Goal: Find specific page/section: Find specific page/section

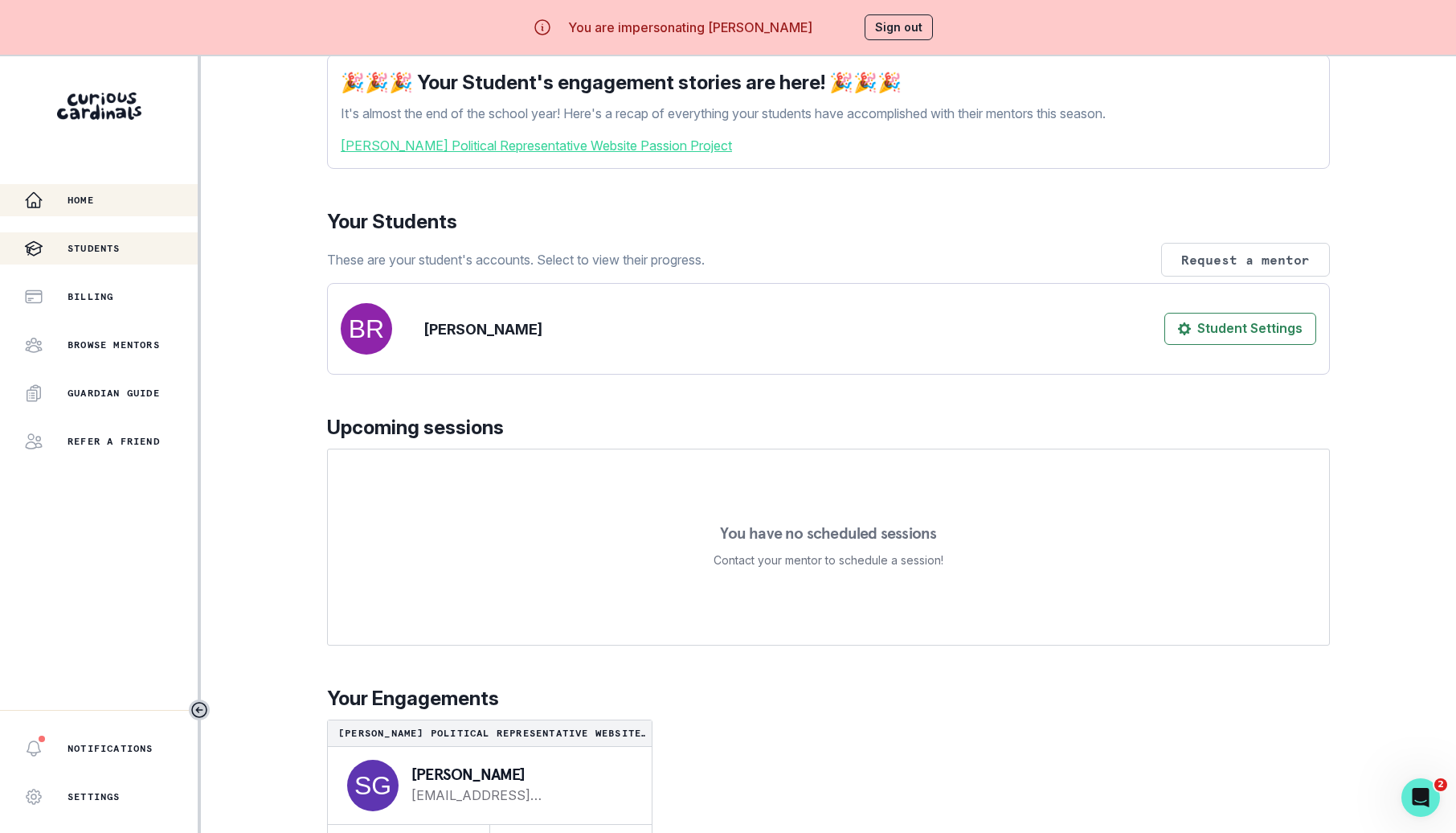
click at [117, 251] on p "Students" at bounding box center [94, 248] width 53 height 13
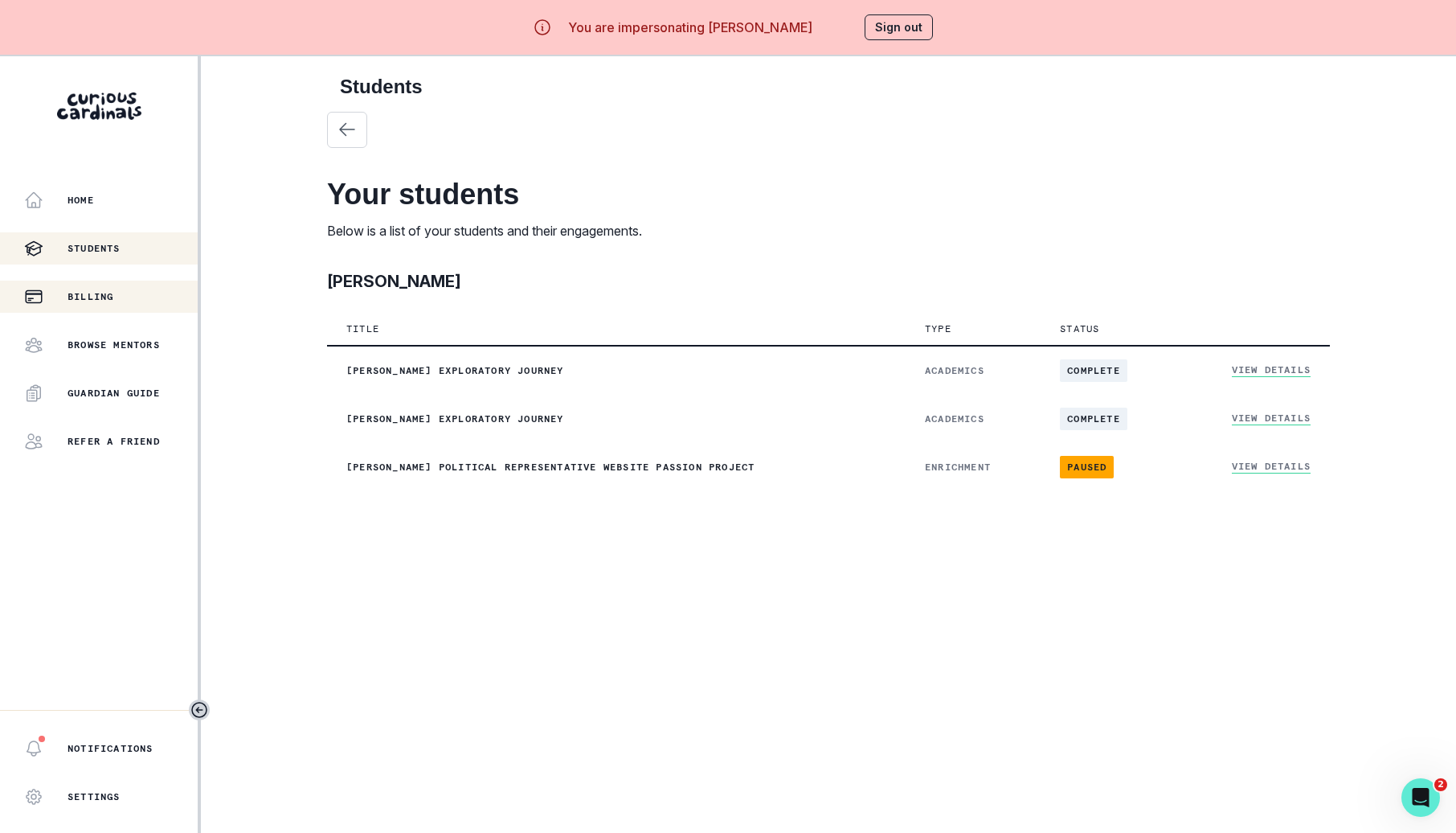
click at [113, 294] on p "Billing" at bounding box center [90, 297] width 46 height 13
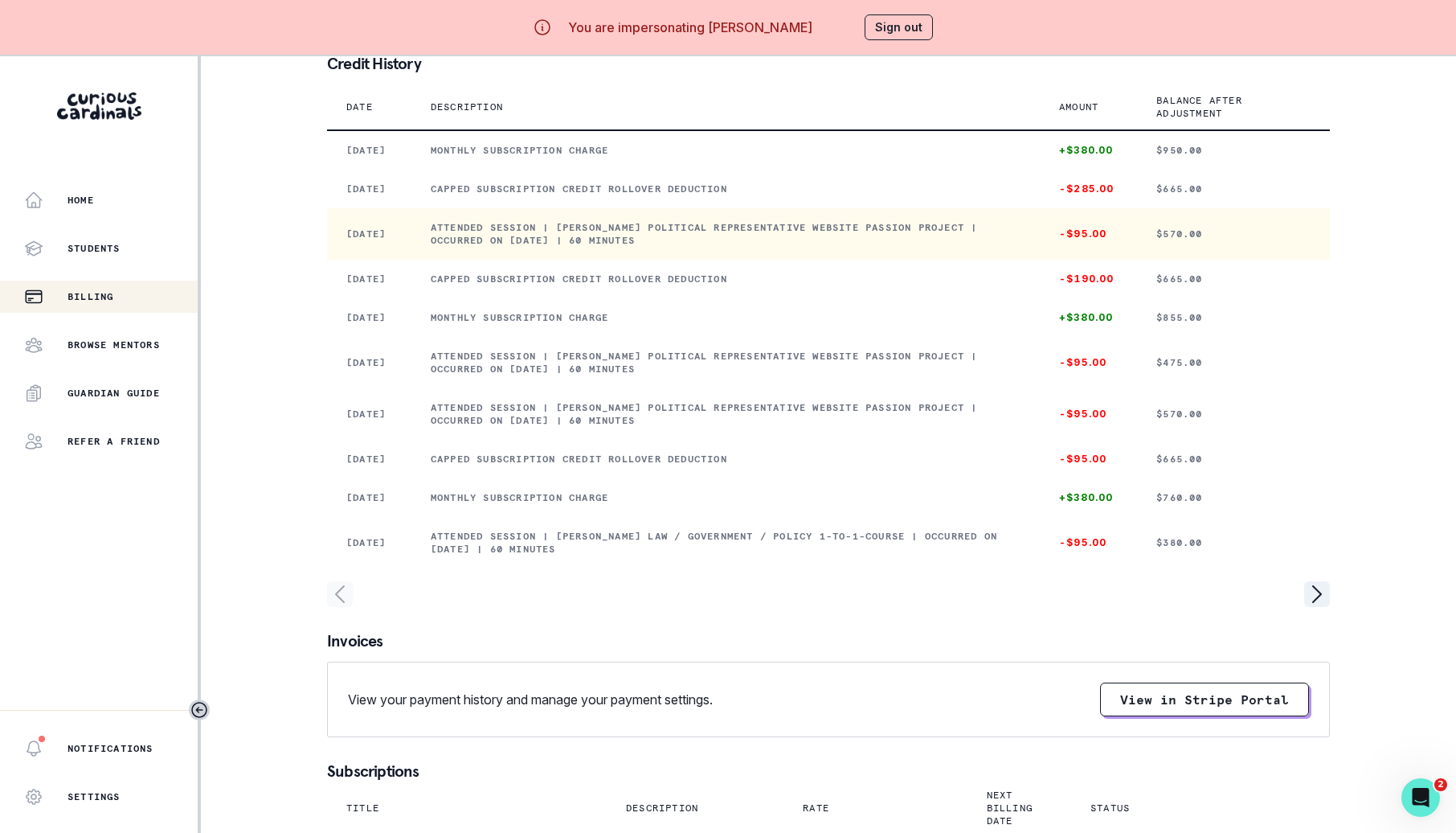
scroll to position [136, 0]
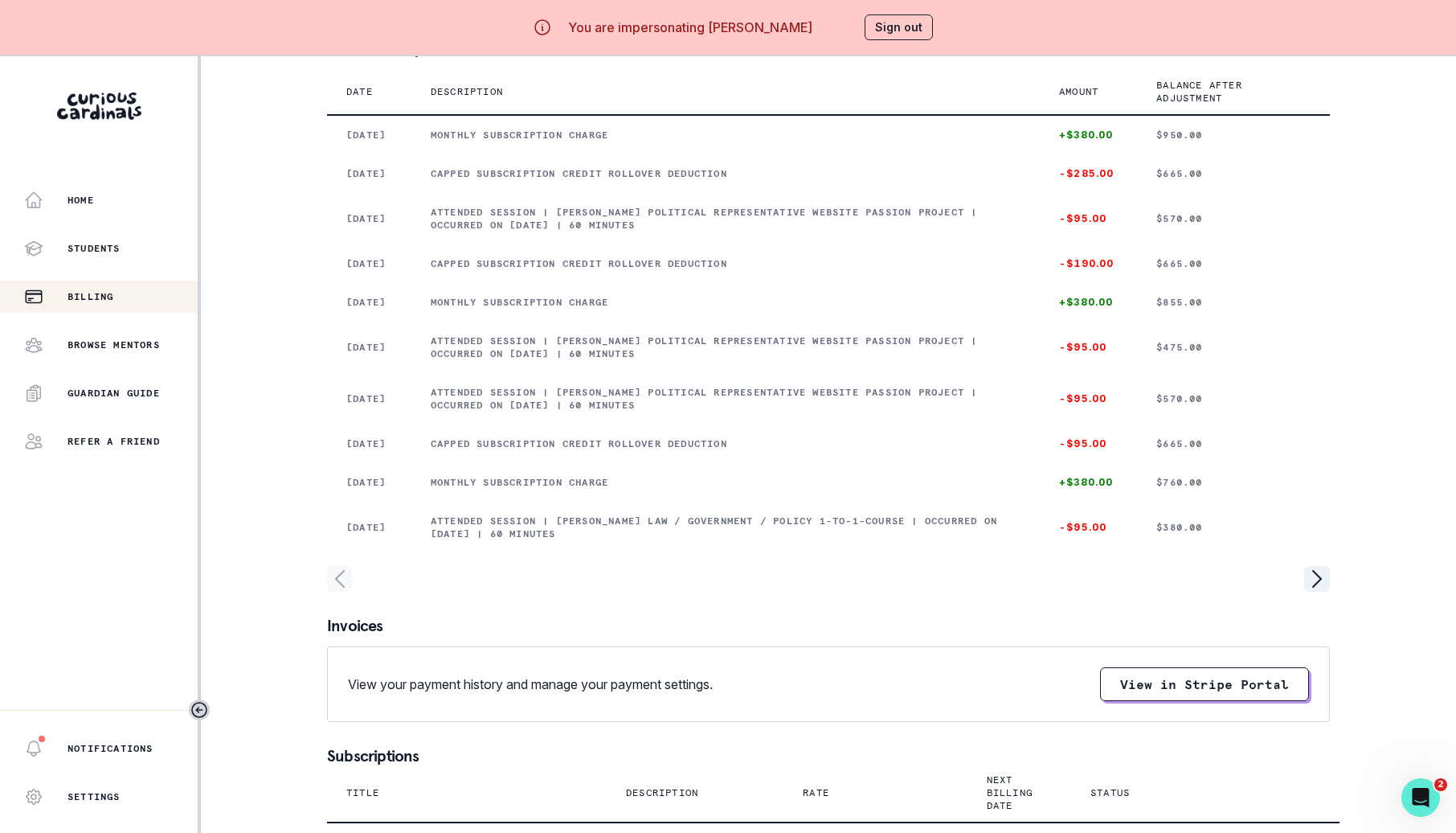
click at [1294, 592] on div at bounding box center [828, 579] width 1003 height 26
click at [1311, 592] on icon "page right" at bounding box center [1318, 579] width 26 height 26
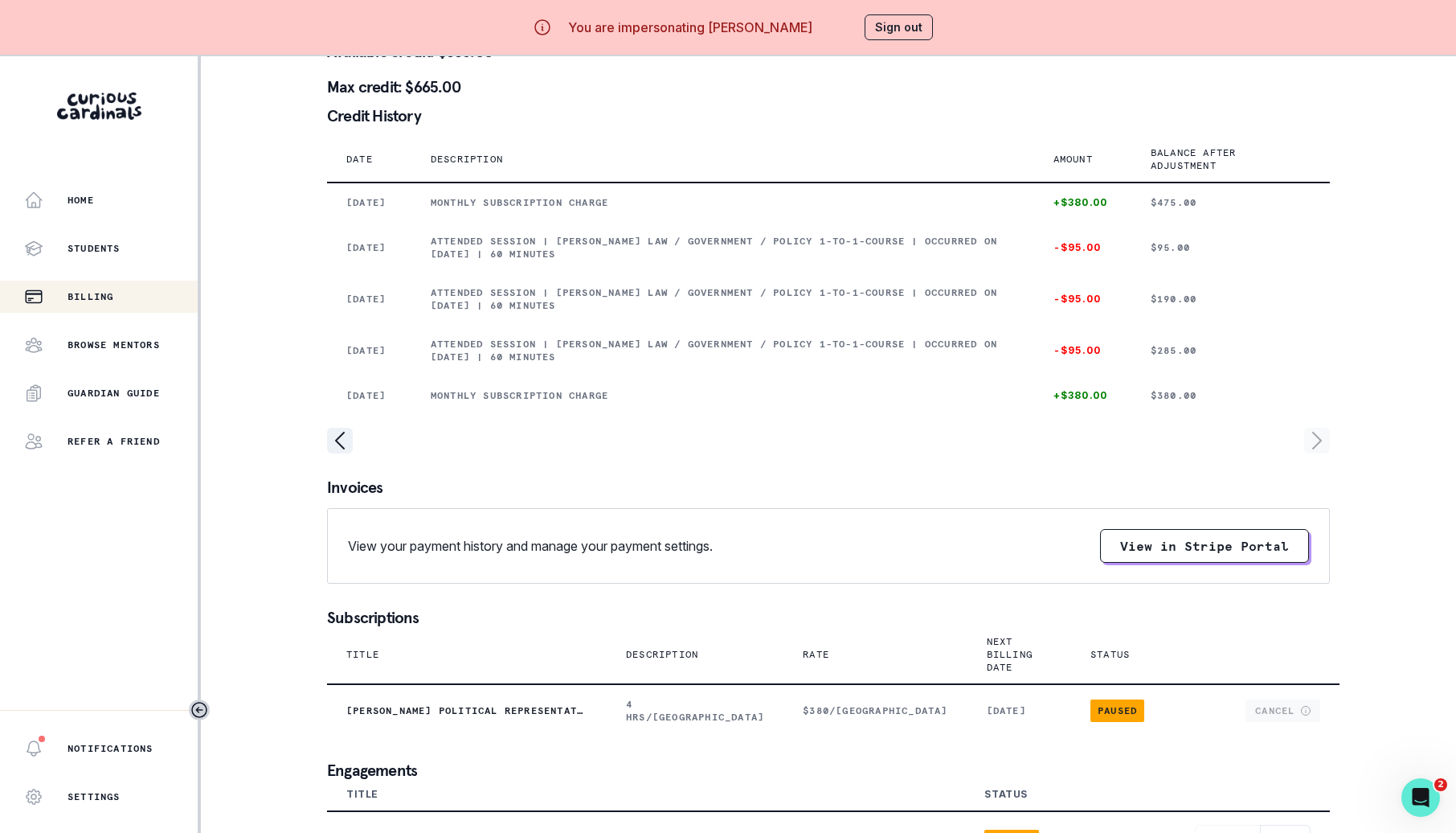
scroll to position [68, 0]
click at [329, 455] on icon "page left" at bounding box center [340, 442] width 26 height 26
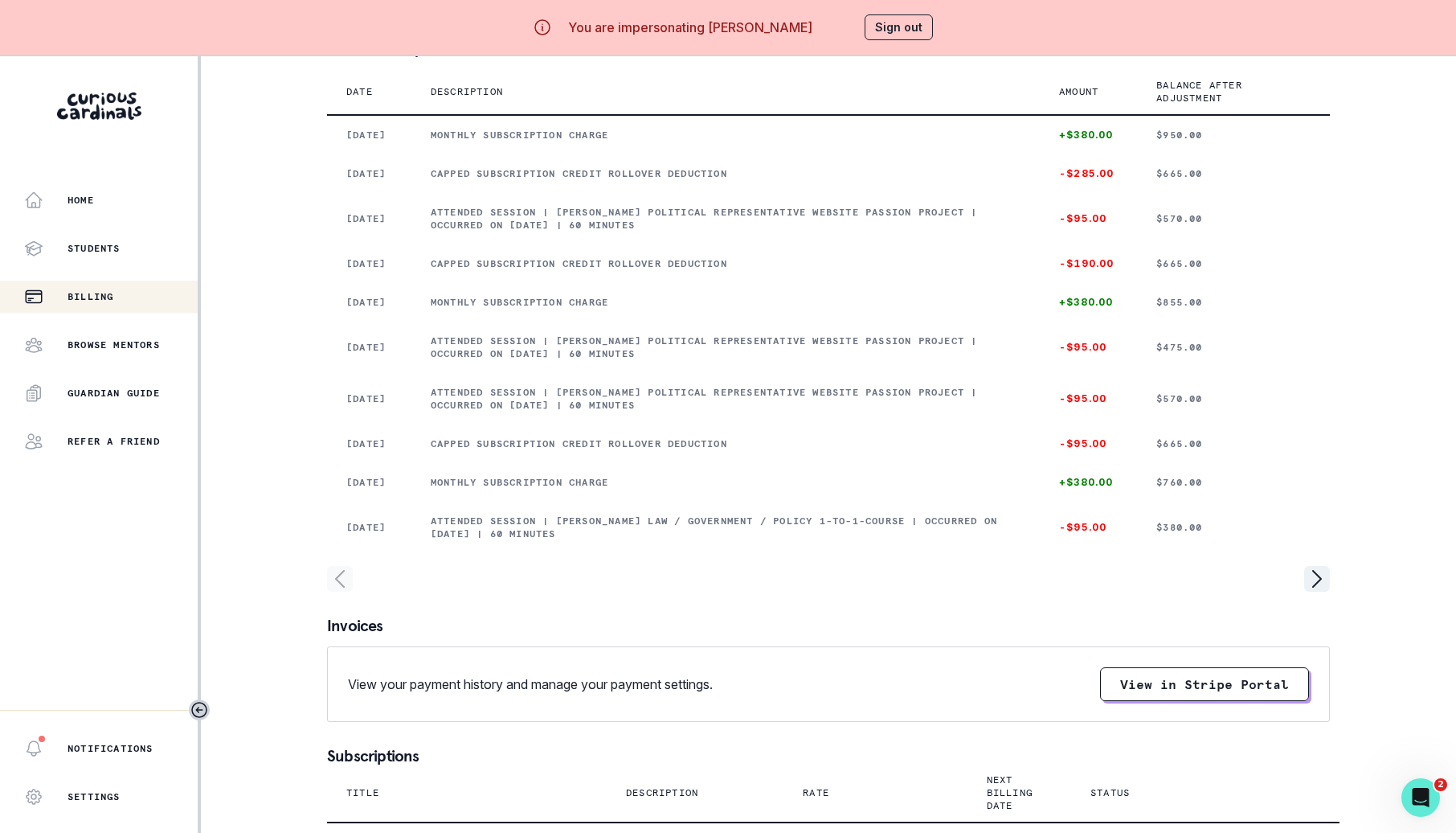
click at [907, 21] on button "Sign out" at bounding box center [899, 28] width 69 height 26
